Goal: Task Accomplishment & Management: Complete application form

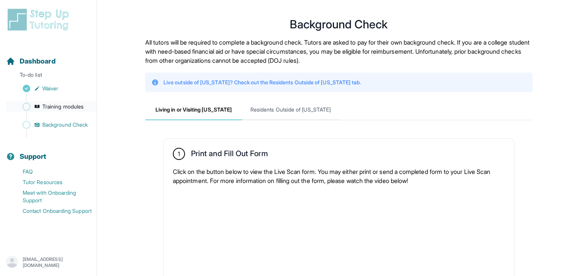
click at [50, 107] on span "Training modules" at bounding box center [62, 107] width 41 height 8
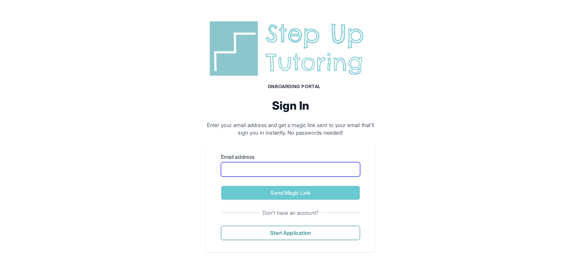
click at [278, 176] on input "Email address" at bounding box center [290, 169] width 139 height 14
type input "**********"
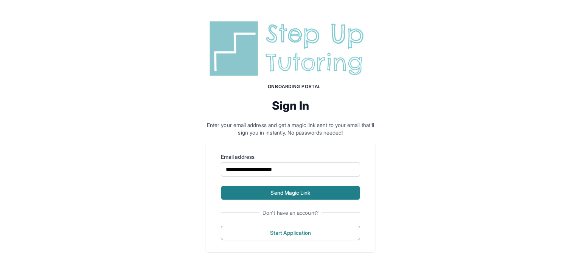
click at [292, 194] on button "Send Magic Link" at bounding box center [290, 193] width 139 height 14
